Goal: Transaction & Acquisition: Purchase product/service

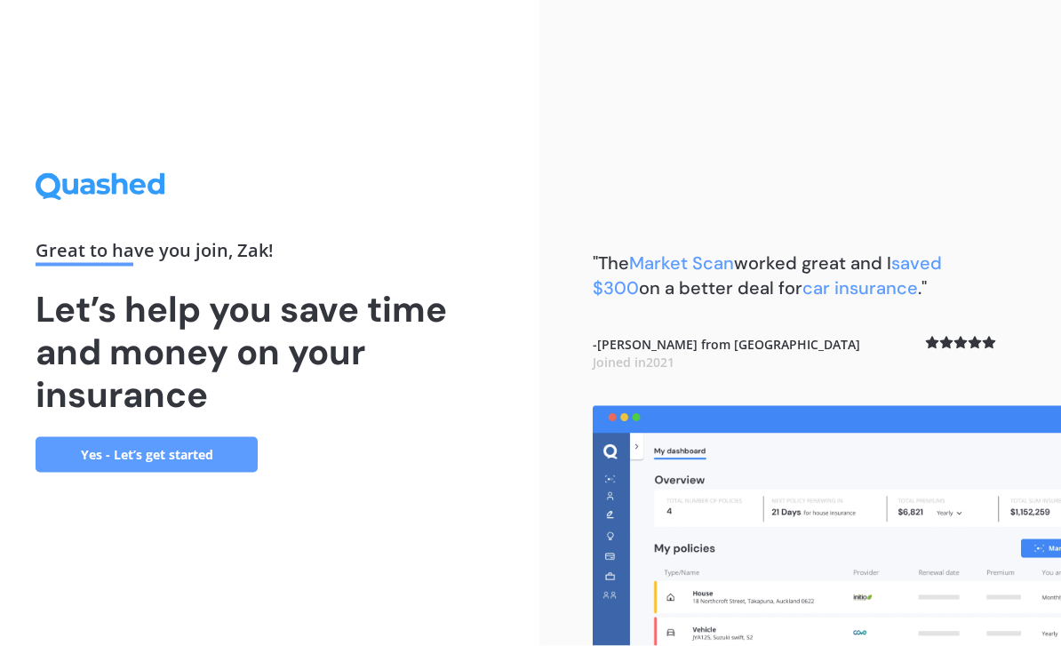
scroll to position [57, 0]
click at [204, 437] on link "Yes - Let’s get started" at bounding box center [147, 455] width 222 height 36
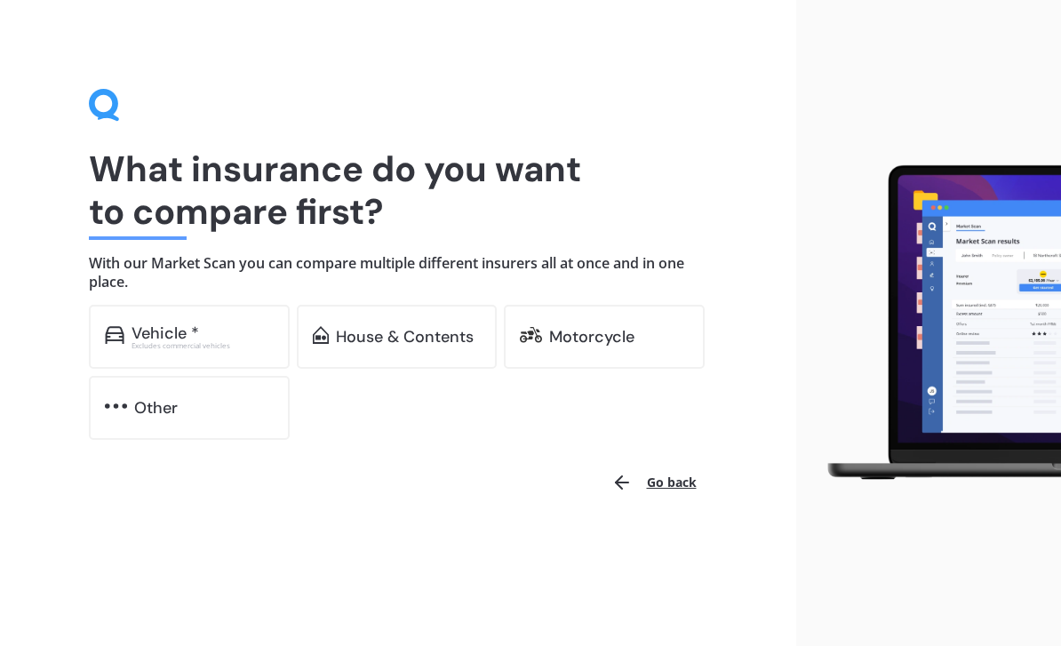
click at [203, 345] on div "Excludes commercial vehicles" at bounding box center [202, 345] width 142 height 7
